Goal: Task Accomplishment & Management: Use online tool/utility

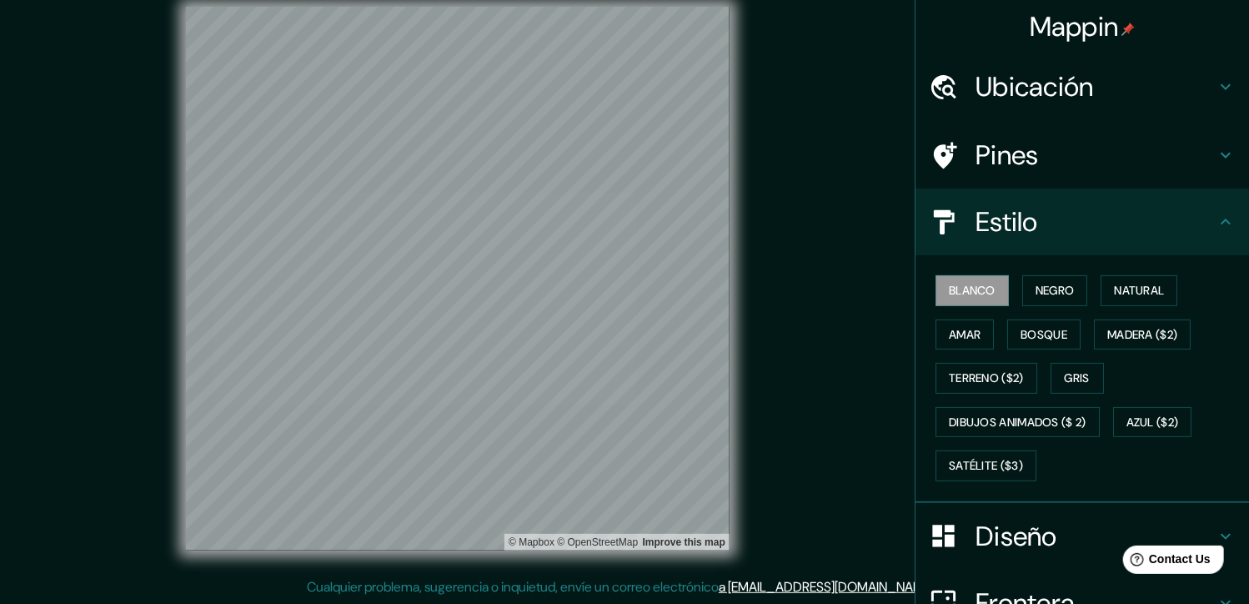
scroll to position [168, 0]
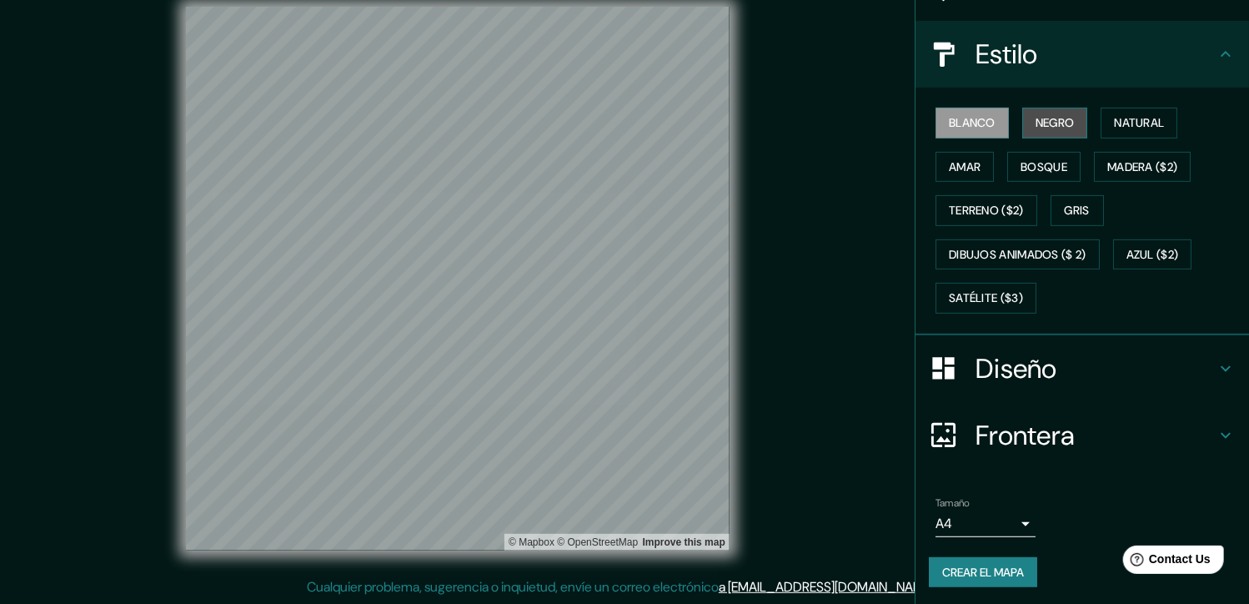
click at [1043, 114] on font "Negro" at bounding box center [1055, 123] width 39 height 21
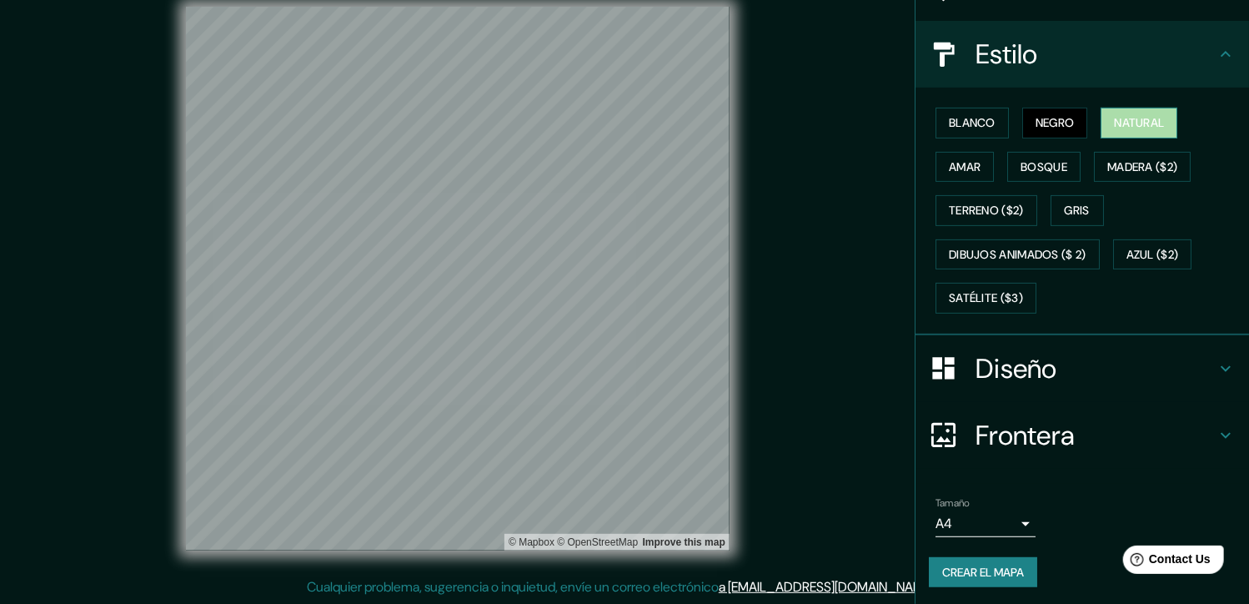
click at [1115, 118] on font "Natural" at bounding box center [1139, 123] width 50 height 21
click at [958, 165] on font "Amar" at bounding box center [965, 167] width 32 height 21
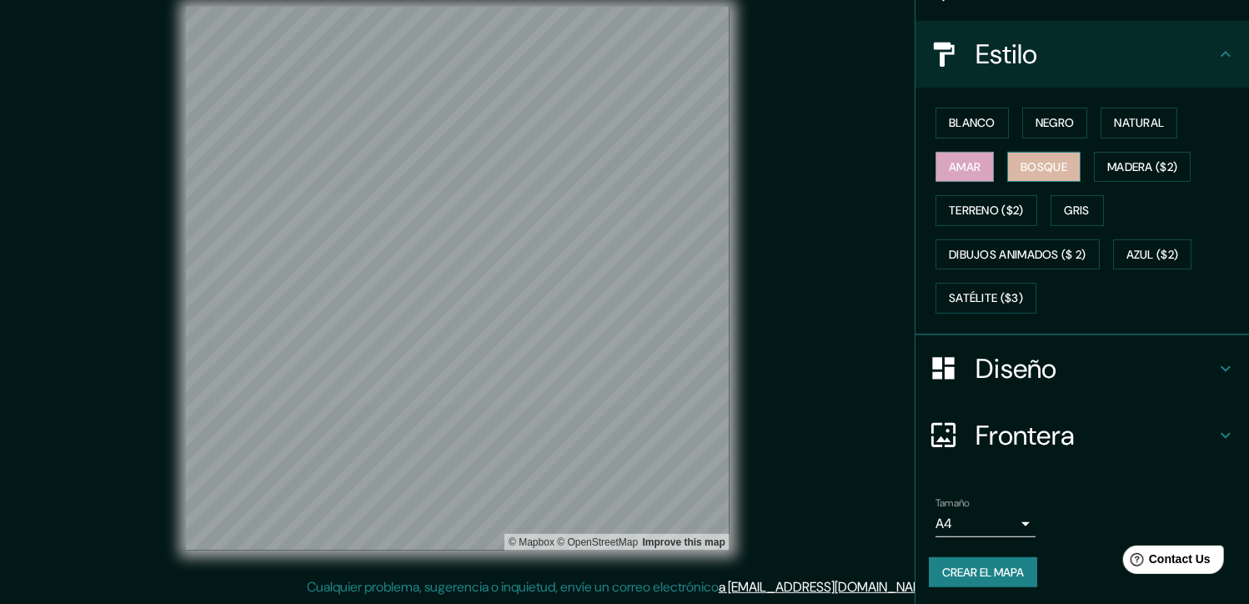
click at [1036, 165] on font "Bosque" at bounding box center [1044, 167] width 47 height 21
click at [1111, 168] on font "Madera ($2)" at bounding box center [1142, 167] width 70 height 21
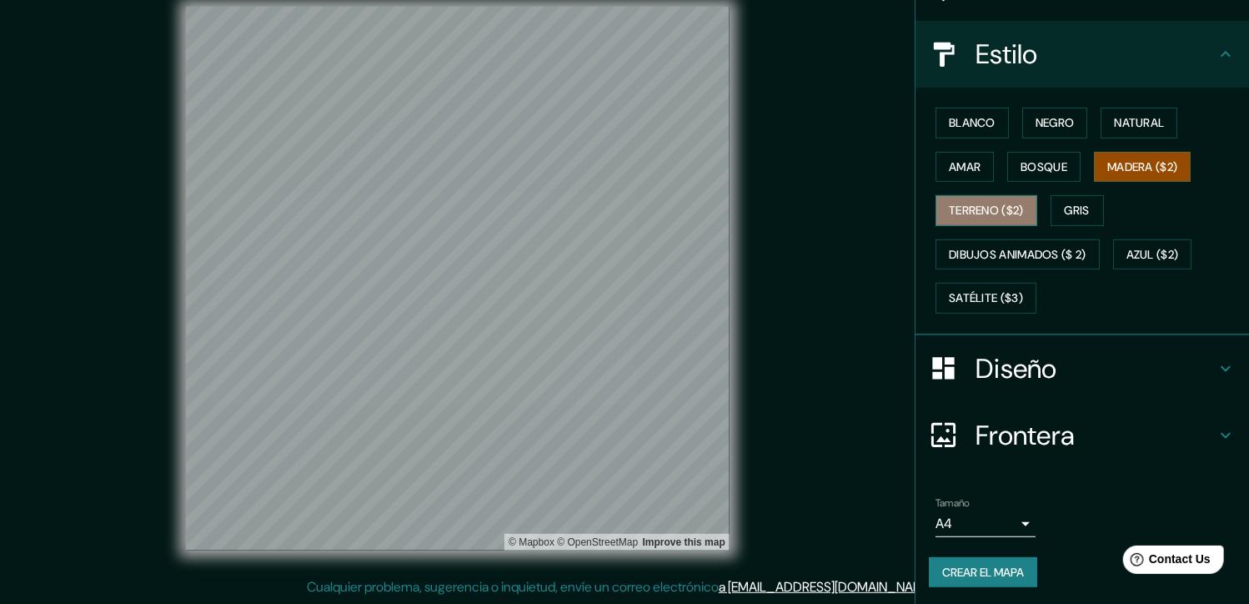
click at [936, 217] on button "Terreno ($2)" at bounding box center [987, 210] width 102 height 31
drag, startPoint x: 731, startPoint y: 271, endPoint x: 531, endPoint y: 339, distance: 211.5
click at [546, 339] on div at bounding box center [552, 341] width 13 height 13
drag, startPoint x: 537, startPoint y: 339, endPoint x: 505, endPoint y: 329, distance: 34.0
click at [497, 325] on div at bounding box center [490, 318] width 13 height 13
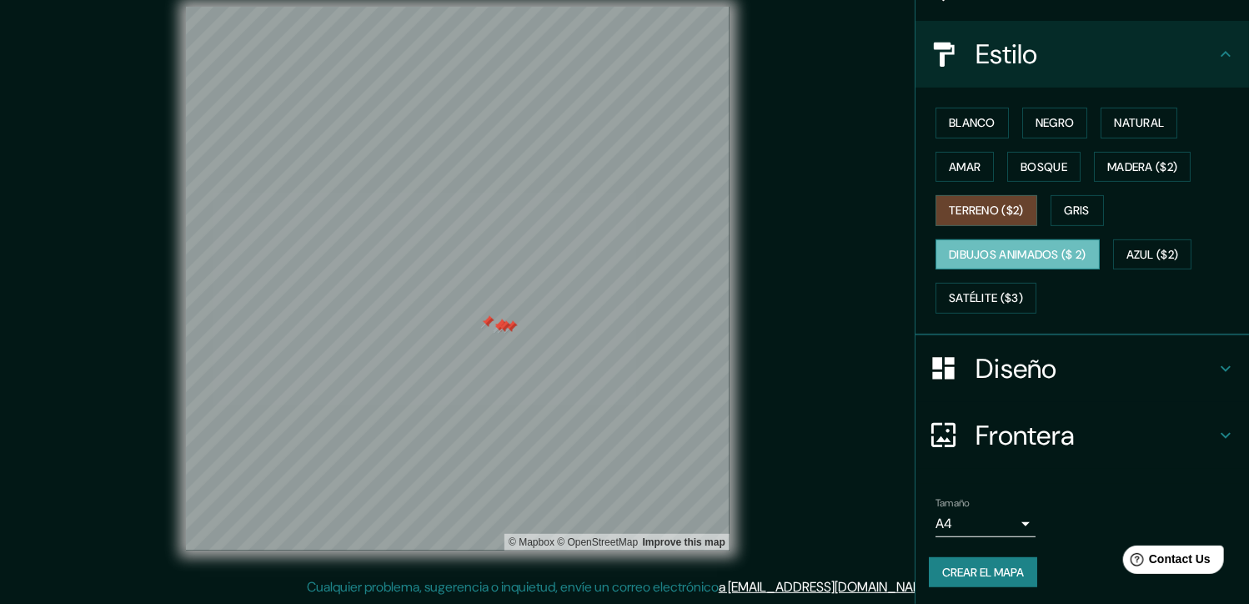
click at [975, 263] on button "Dibujos animados ($ 2)" at bounding box center [1018, 254] width 164 height 31
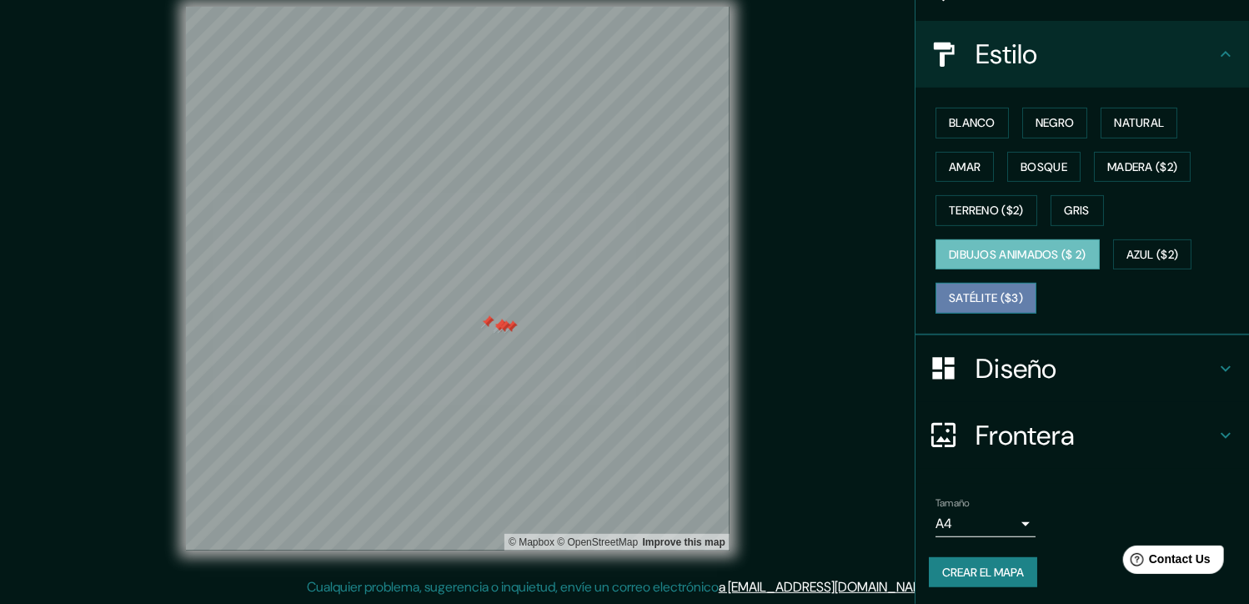
click at [984, 298] on font "Satélite ($3)" at bounding box center [986, 298] width 74 height 21
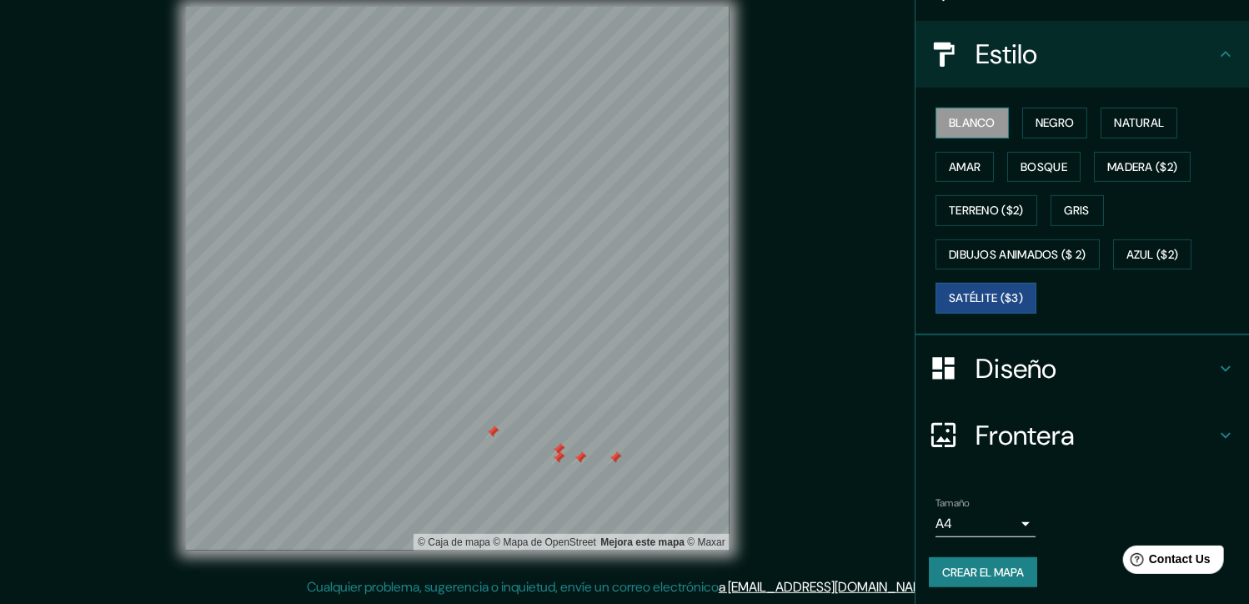
click at [974, 128] on font "Blanco" at bounding box center [972, 123] width 47 height 21
click at [507, 366] on div at bounding box center [510, 367] width 13 height 13
click at [505, 364] on div at bounding box center [500, 367] width 13 height 13
click at [504, 363] on div at bounding box center [500, 364] width 13 height 13
click at [527, 367] on div at bounding box center [525, 367] width 13 height 13
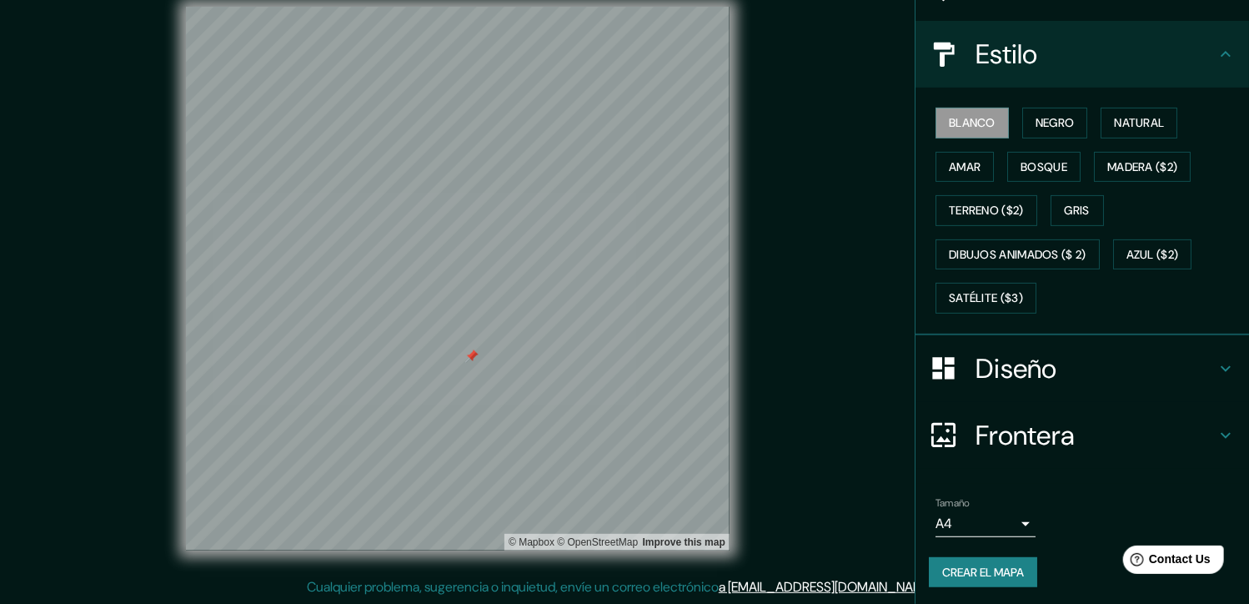
click at [471, 360] on div at bounding box center [471, 355] width 13 height 13
click at [1057, 125] on font "Negro" at bounding box center [1055, 123] width 39 height 21
